Goal: Navigation & Orientation: Find specific page/section

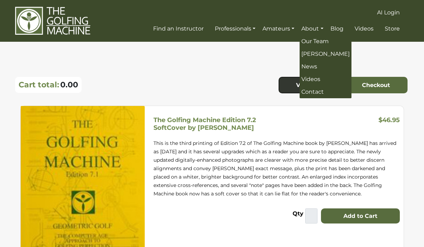
click at [306, 66] on span "News" at bounding box center [309, 66] width 16 height 7
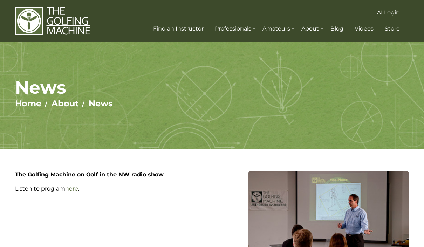
click at [168, 29] on span "Find an Instructor" at bounding box center [178, 28] width 50 height 7
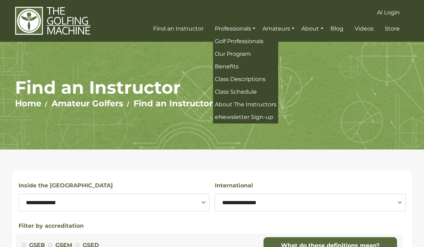
click at [223, 41] on span "Golf Professionals" at bounding box center [239, 41] width 49 height 7
